Goal: Find specific page/section: Find specific page/section

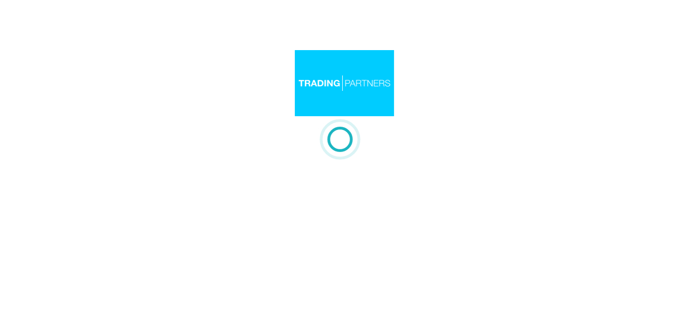
click at [334, 143] on img at bounding box center [340, 139] width 46 height 46
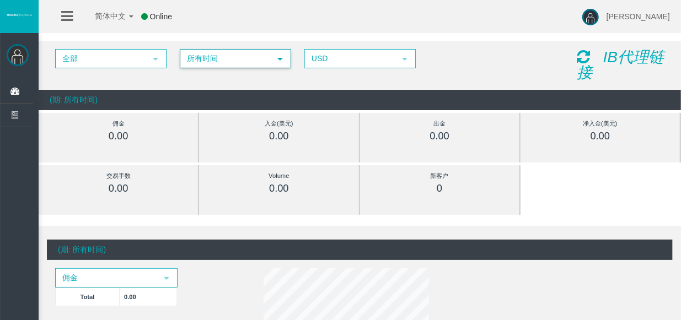
click at [238, 53] on span "所有时间" at bounding box center [225, 58] width 89 height 17
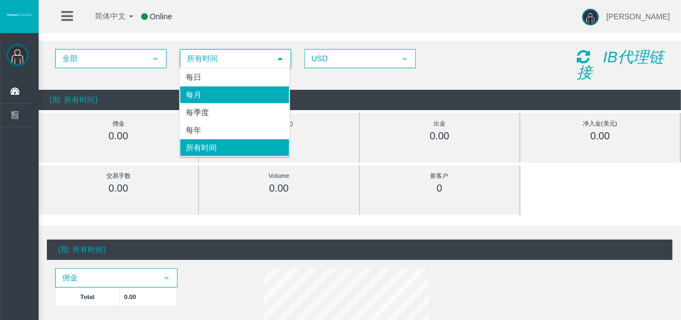
click at [208, 99] on li "每月" at bounding box center [235, 95] width 110 height 18
